Goal: Transaction & Acquisition: Purchase product/service

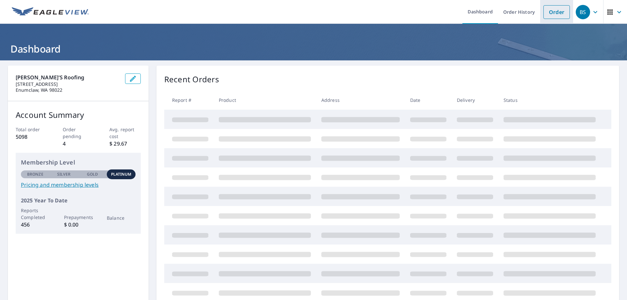
click at [547, 9] on link "Order" at bounding box center [557, 12] width 26 height 14
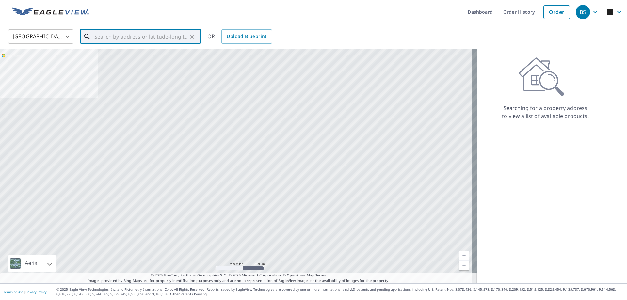
click at [106, 40] on input "text" at bounding box center [140, 36] width 93 height 18
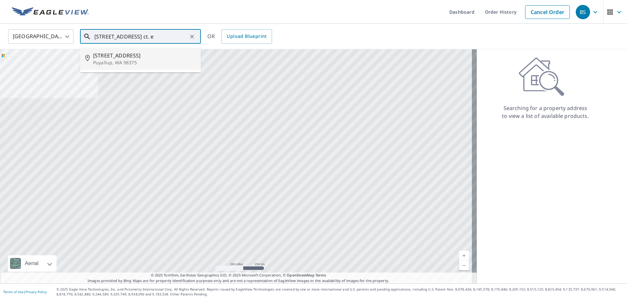
click at [107, 59] on p "Puyallup, WA 98375" at bounding box center [144, 62] width 103 height 7
type input "[STREET_ADDRESS]"
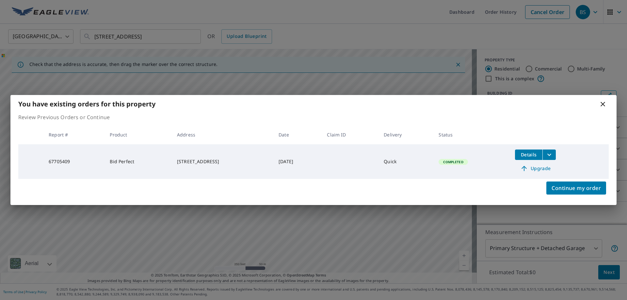
click at [172, 158] on td "[STREET_ADDRESS]" at bounding box center [223, 161] width 102 height 35
drag, startPoint x: 212, startPoint y: 164, endPoint x: 172, endPoint y: 156, distance: 40.7
click at [172, 155] on td "[STREET_ADDRESS]" at bounding box center [223, 161] width 102 height 35
copy div "[STREET_ADDRESS]"
